Goal: Consume media (video, audio): Consume media (video, audio)

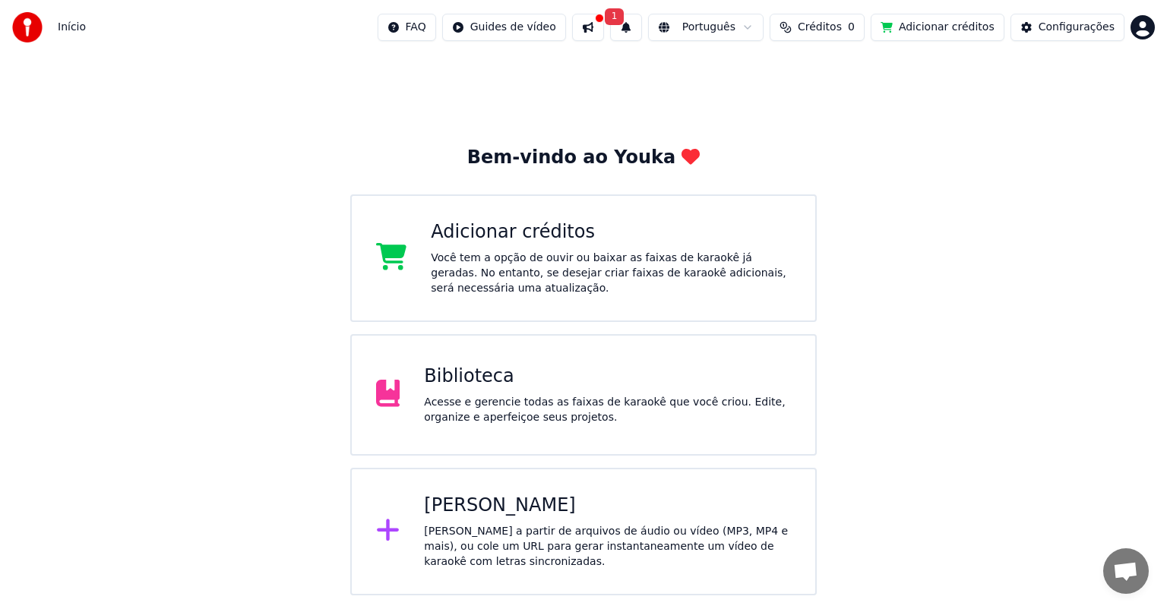
click at [604, 23] on button at bounding box center [588, 27] width 32 height 27
click at [397, 119] on div "Bem-vindo ao Youka Adicionar créditos Você tem a opção de ouvir ou baixar as fa…" at bounding box center [583, 325] width 1167 height 541
click at [642, 37] on button "1" at bounding box center [626, 27] width 32 height 27
drag, startPoint x: 918, startPoint y: 147, endPoint x: 933, endPoint y: 129, distance: 23.2
click at [921, 147] on div "Bem-vindo ao Youka Adicionar créditos Você tem a opção de ouvir ou baixar as fa…" at bounding box center [583, 325] width 1167 height 541
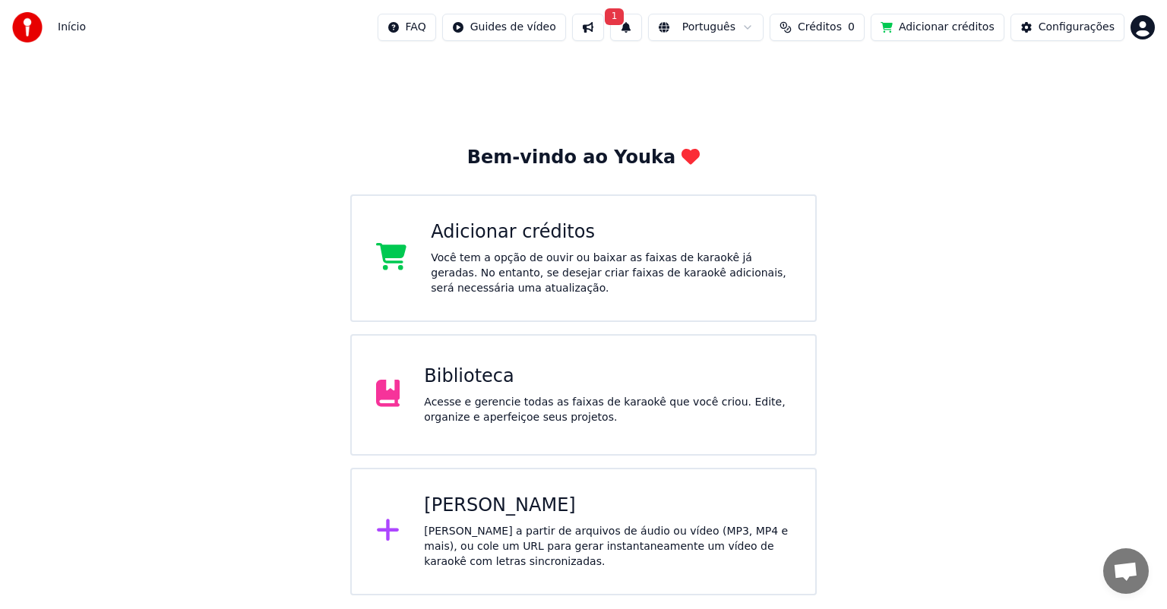
click at [495, 400] on div "Acesse e gerencie todas as faixas de karaokê que você criou. Edite, organize e …" at bounding box center [607, 410] width 367 height 30
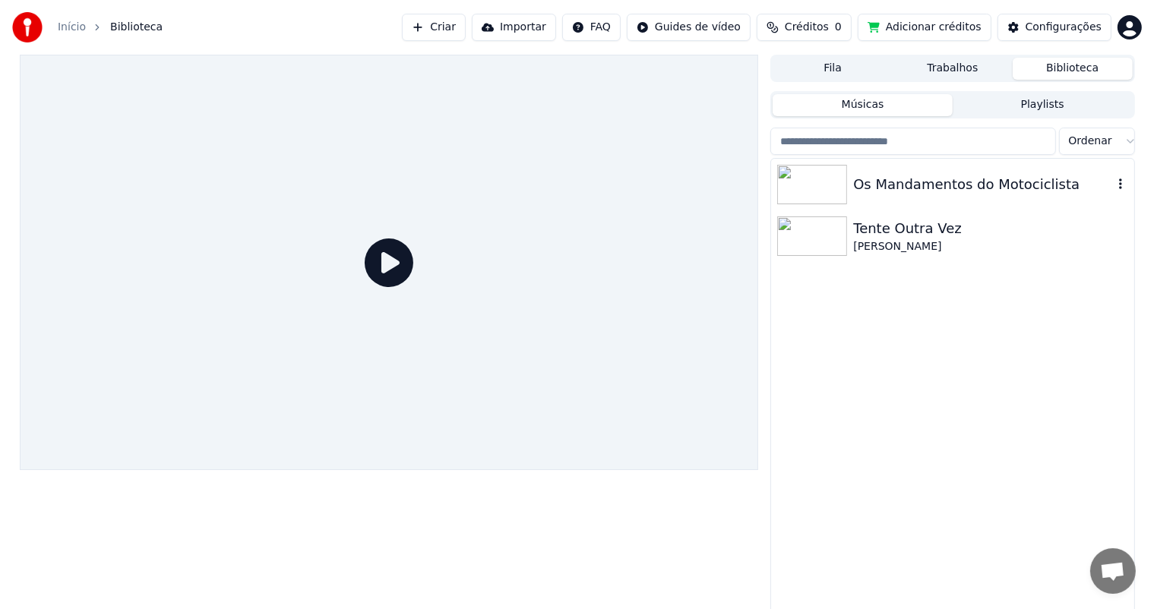
click at [916, 193] on div "Os Mandamentos do Motociclista" at bounding box center [982, 184] width 259 height 21
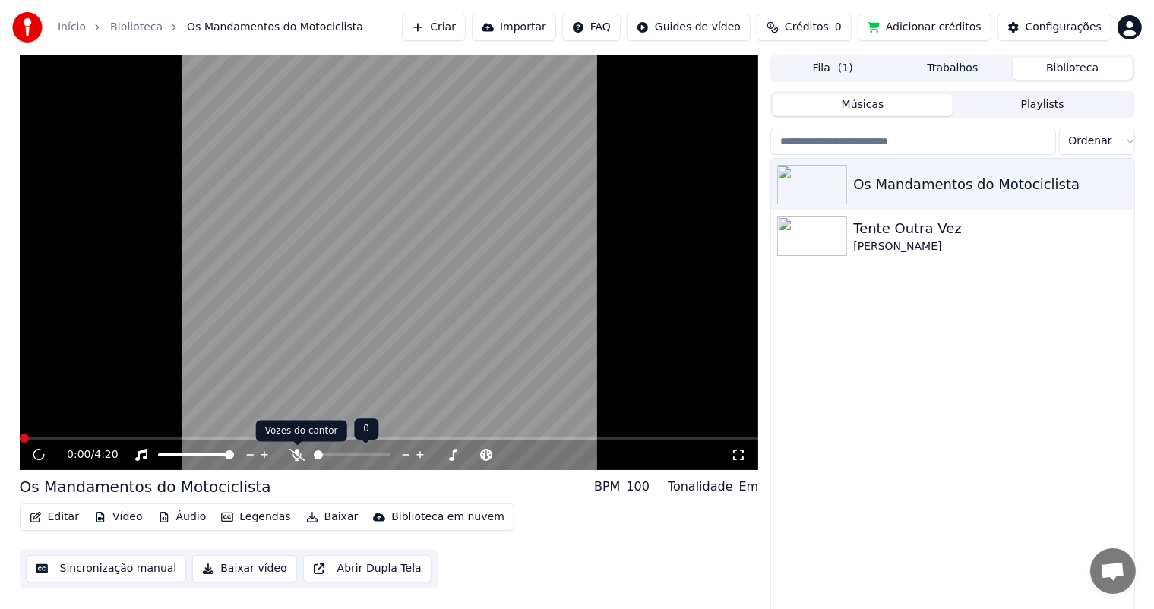
click at [298, 454] on icon at bounding box center [296, 455] width 15 height 12
click at [489, 270] on video at bounding box center [389, 263] width 739 height 416
click at [906, 398] on div "Os Mandamentos do Motociclista Tente Outra Vez [PERSON_NAME]" at bounding box center [952, 387] width 362 height 456
click at [135, 435] on video at bounding box center [389, 263] width 739 height 416
click at [143, 436] on span at bounding box center [142, 438] width 9 height 9
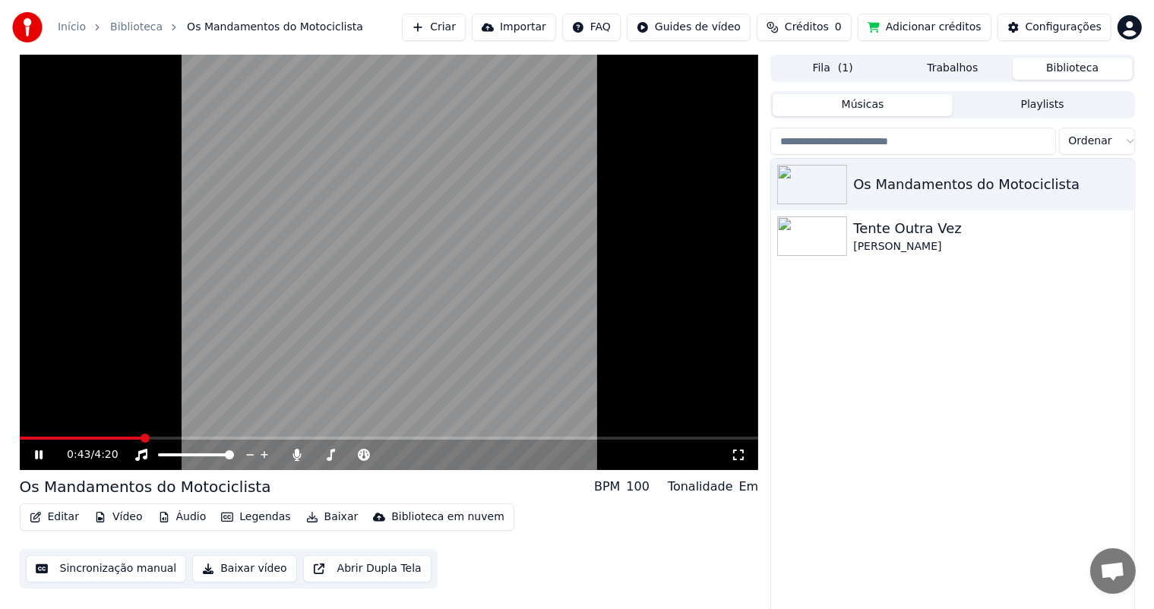
click at [41, 458] on icon at bounding box center [39, 455] width 8 height 9
click at [323, 517] on button "Baixar" at bounding box center [332, 517] width 65 height 21
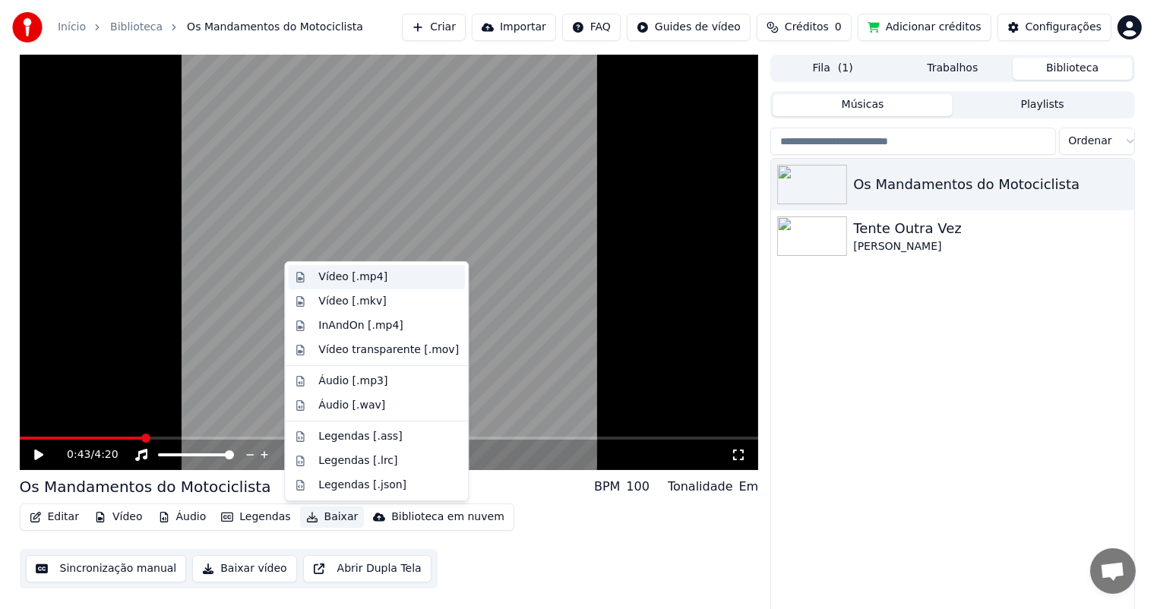
click at [346, 277] on div "Vídeo [.mp4]" at bounding box center [352, 277] width 69 height 15
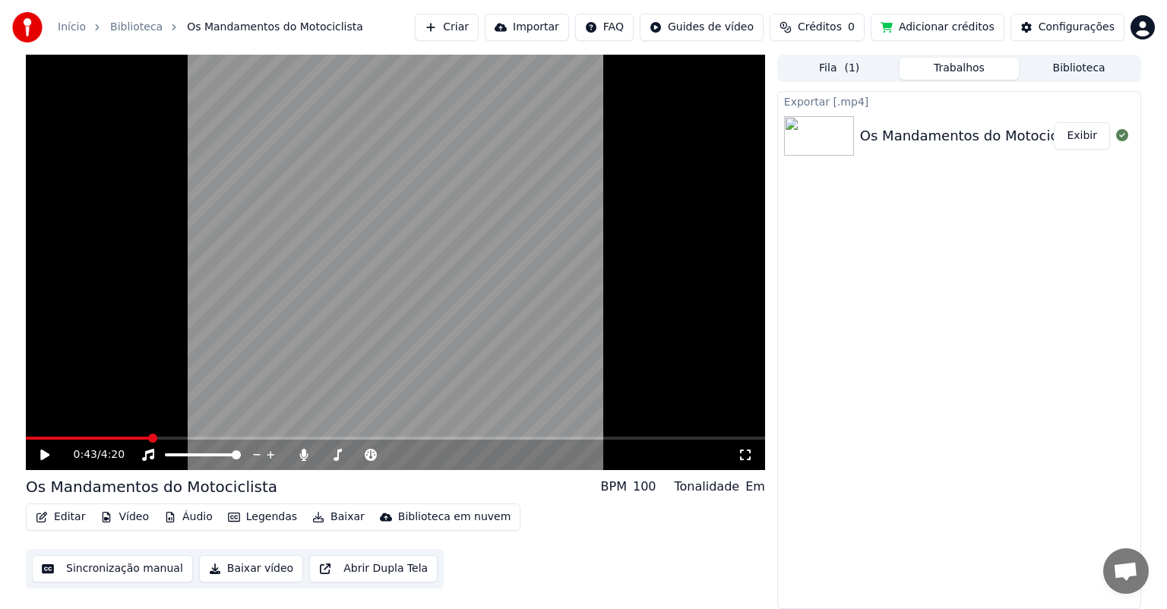
click at [1082, 135] on button "Exibir" at bounding box center [1082, 135] width 56 height 27
click at [470, 33] on button "Criar" at bounding box center [447, 27] width 64 height 27
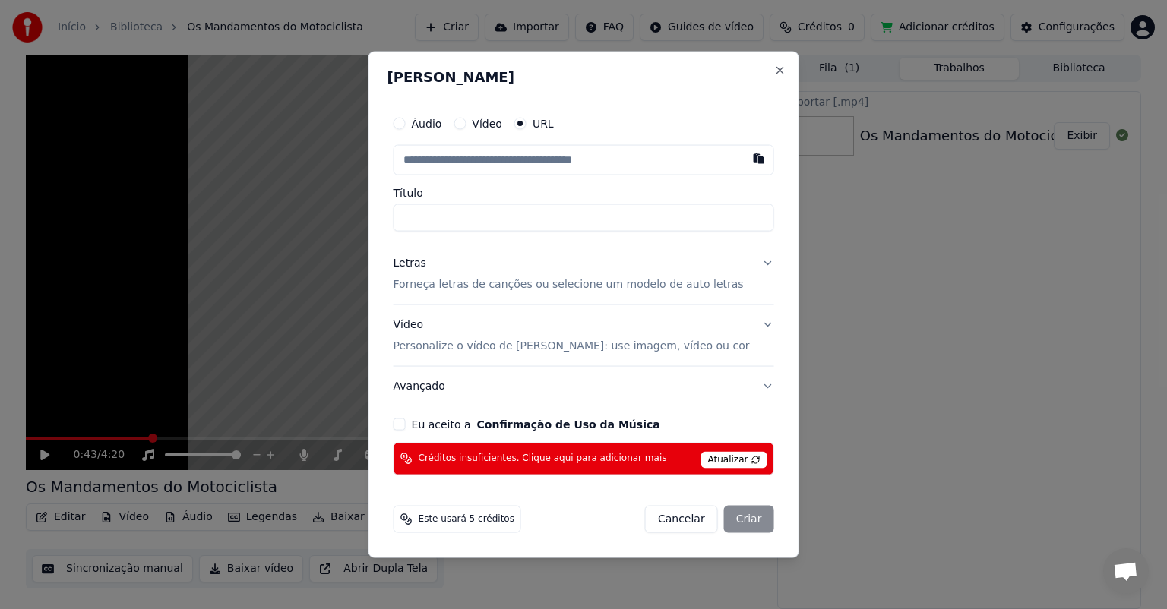
click at [703, 459] on span "Atualizar" at bounding box center [734, 459] width 66 height 17
click at [406, 424] on button "Eu aceito a Confirmação de Uso da Música" at bounding box center [400, 424] width 12 height 12
click at [773, 70] on button "Close" at bounding box center [779, 71] width 12 height 12
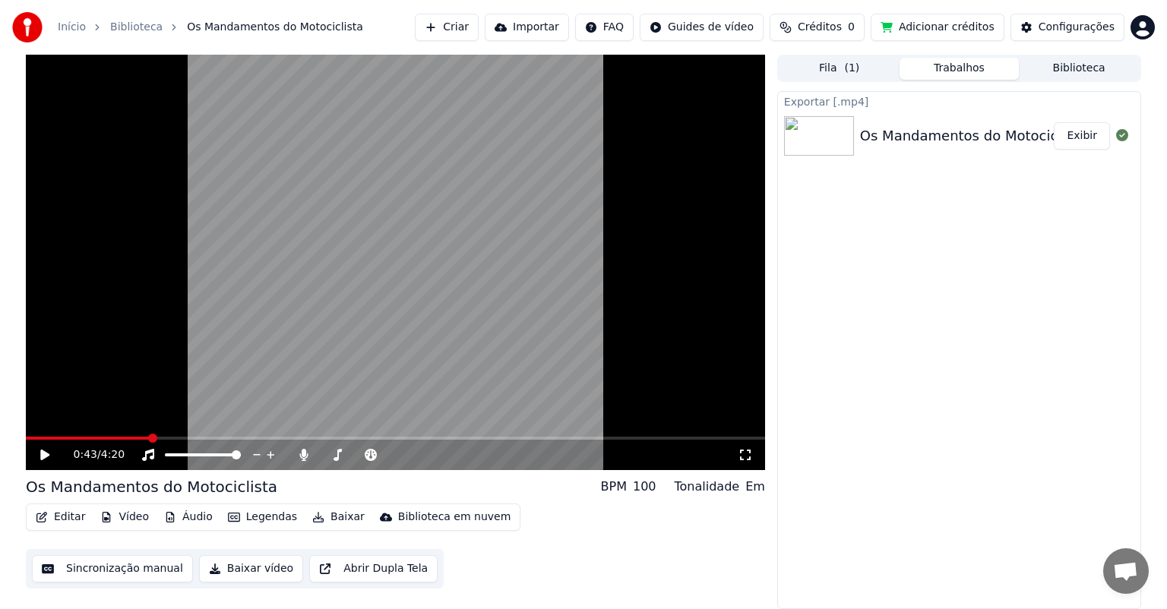
click at [842, 24] on span "Créditos" at bounding box center [820, 27] width 44 height 15
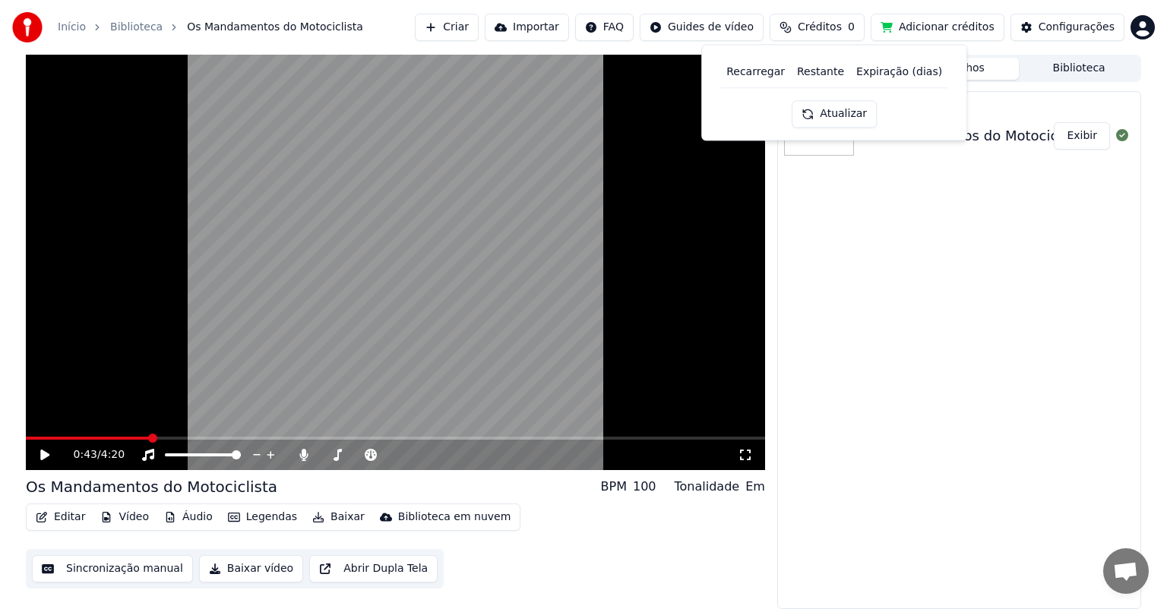
click at [842, 115] on button "Atualizar" at bounding box center [834, 113] width 85 height 27
click at [939, 21] on button "Adicionar créditos" at bounding box center [938, 27] width 134 height 27
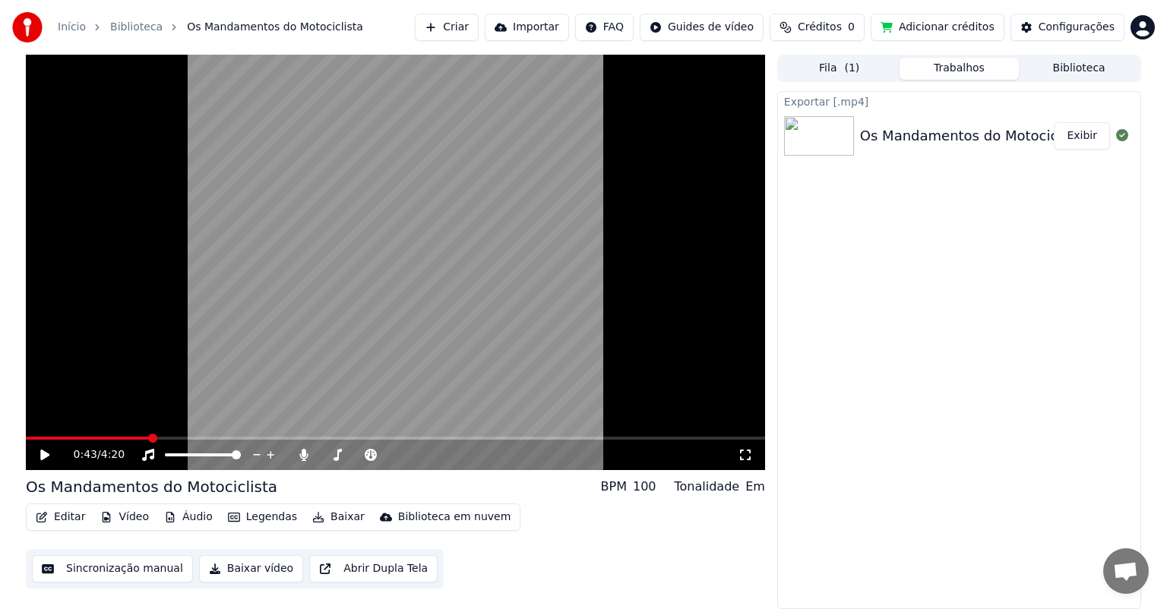
click at [514, 321] on video at bounding box center [395, 263] width 739 height 416
click at [507, 299] on video at bounding box center [395, 263] width 739 height 416
